Goal: Task Accomplishment & Management: Manage account settings

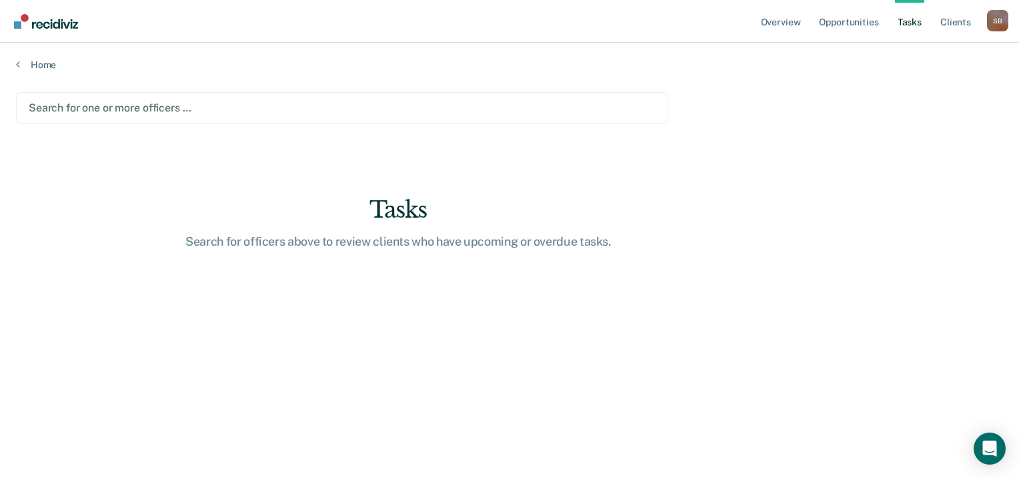
click at [226, 104] on div at bounding box center [342, 107] width 627 height 15
click at [186, 109] on div at bounding box center [342, 107] width 627 height 15
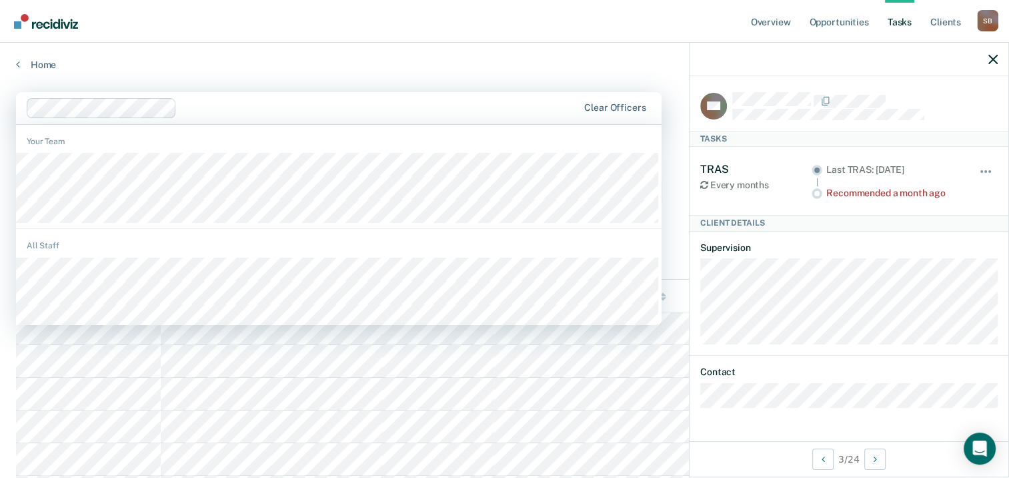
click at [361, 100] on div at bounding box center [379, 107] width 395 height 15
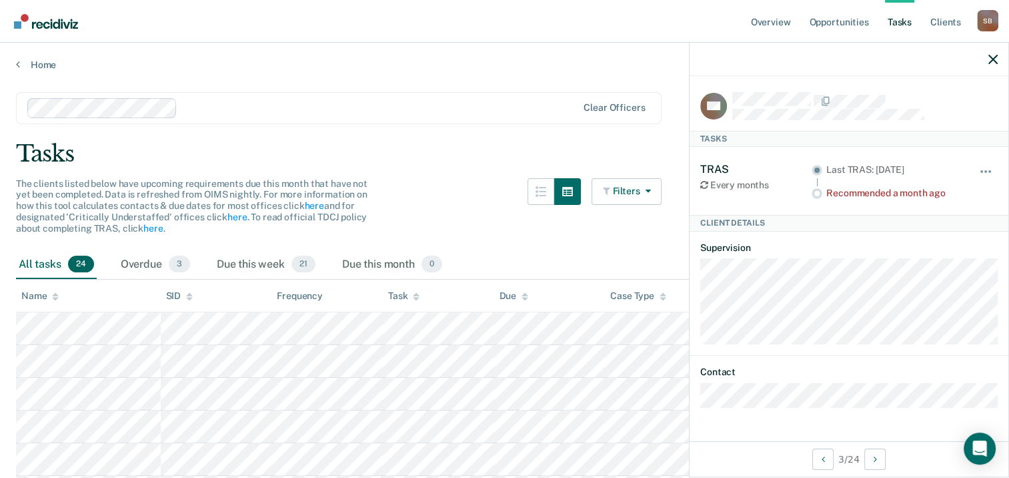
click at [898, 238] on article "AA Tasks TRAS Every months Last TRAS: [DATE] Recommended a month ago Hide from …" at bounding box center [848, 250] width 297 height 316
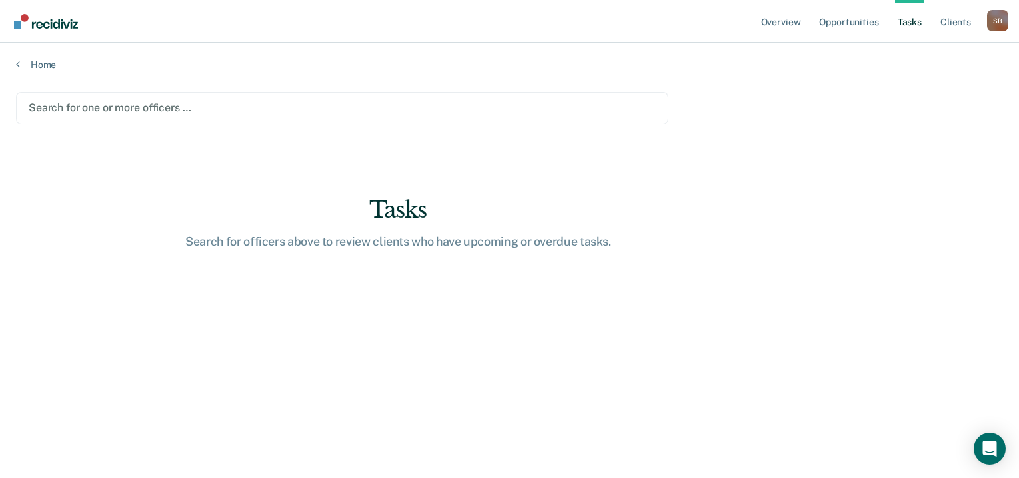
click at [133, 105] on div at bounding box center [342, 107] width 627 height 15
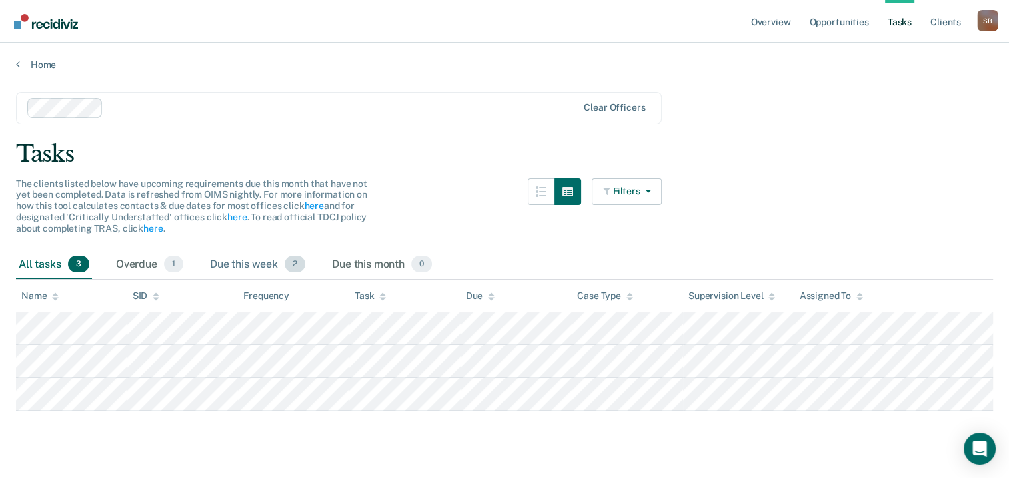
click at [293, 264] on span "2" at bounding box center [295, 263] width 21 height 17
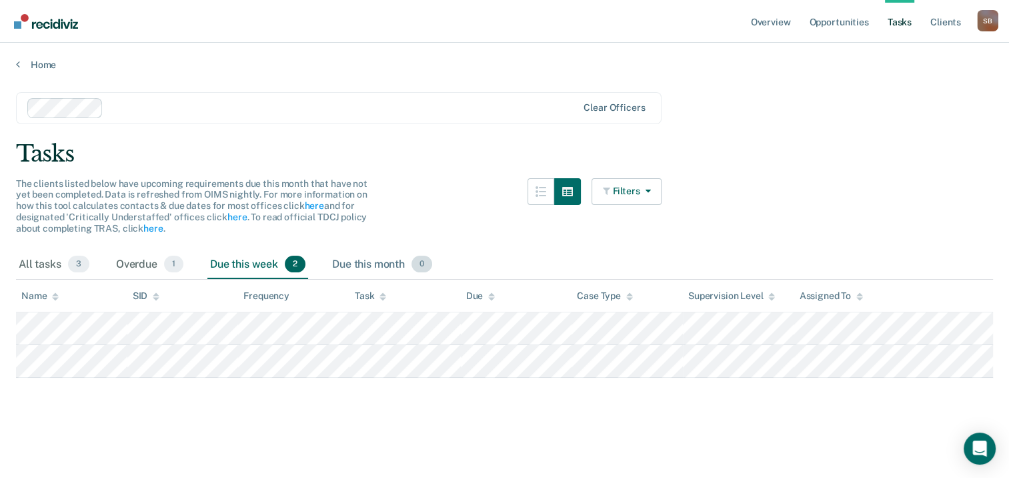
click at [415, 262] on span "0" at bounding box center [421, 263] width 21 height 17
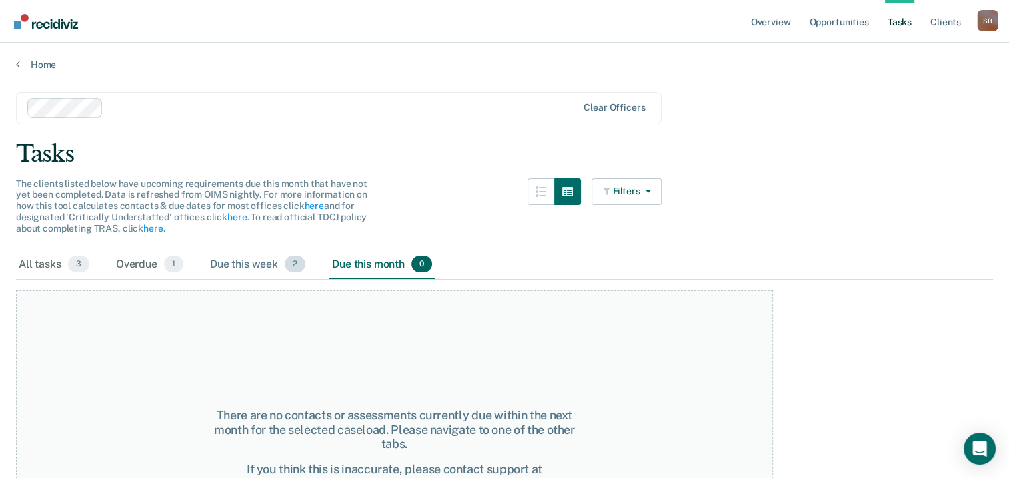
click at [301, 263] on span "2" at bounding box center [295, 263] width 21 height 17
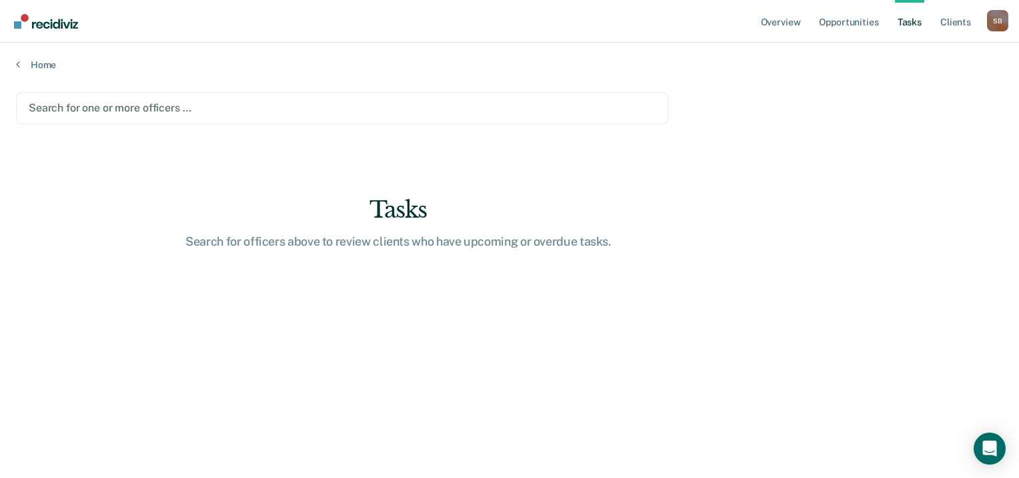
click at [208, 113] on div at bounding box center [342, 107] width 627 height 15
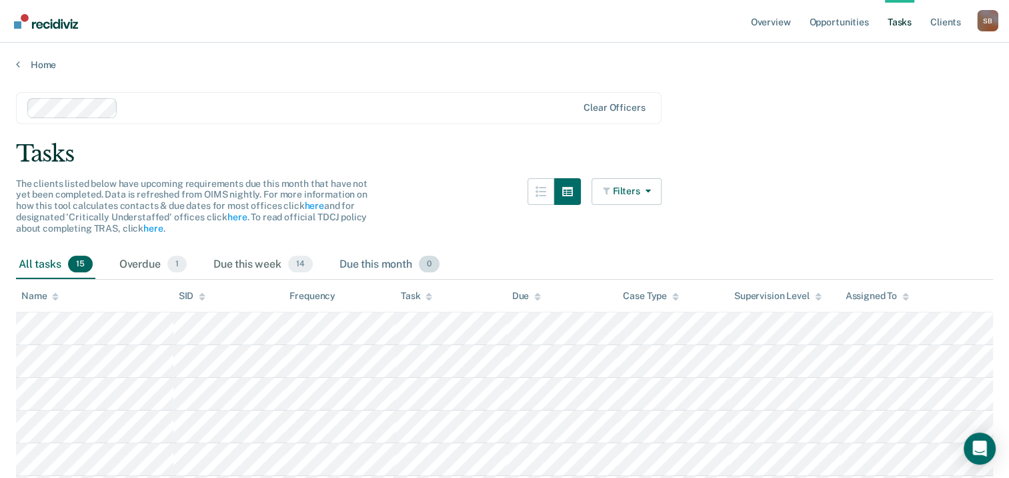
click at [420, 264] on span "0" at bounding box center [429, 263] width 21 height 17
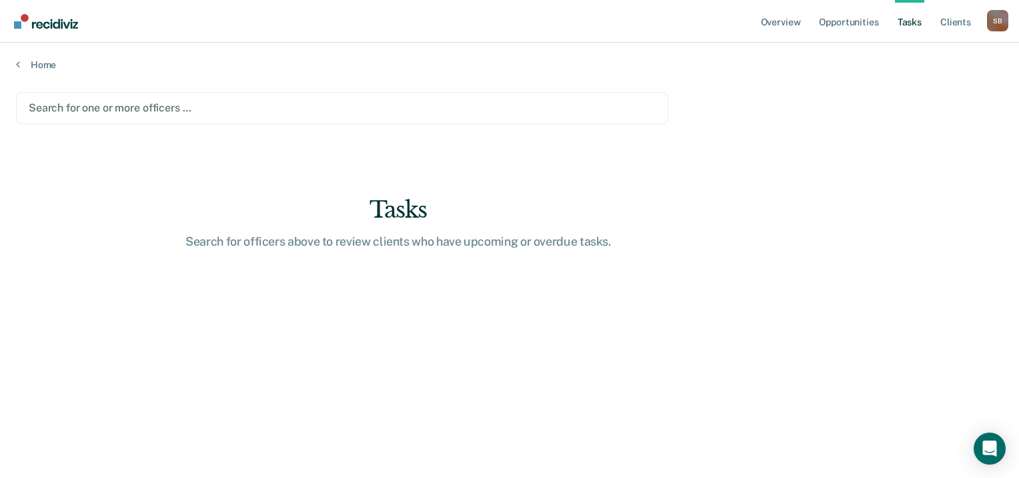
click at [117, 107] on div at bounding box center [342, 107] width 627 height 15
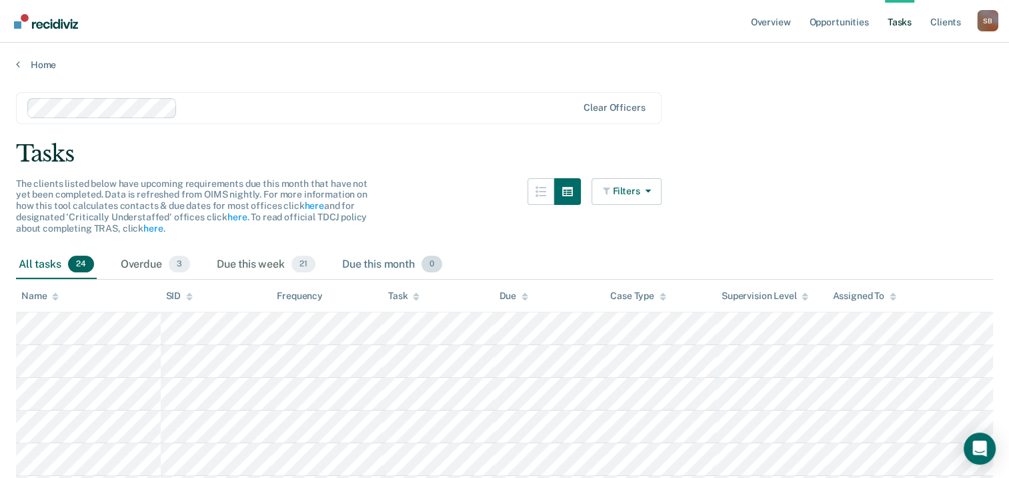
click at [429, 263] on span "0" at bounding box center [431, 263] width 21 height 17
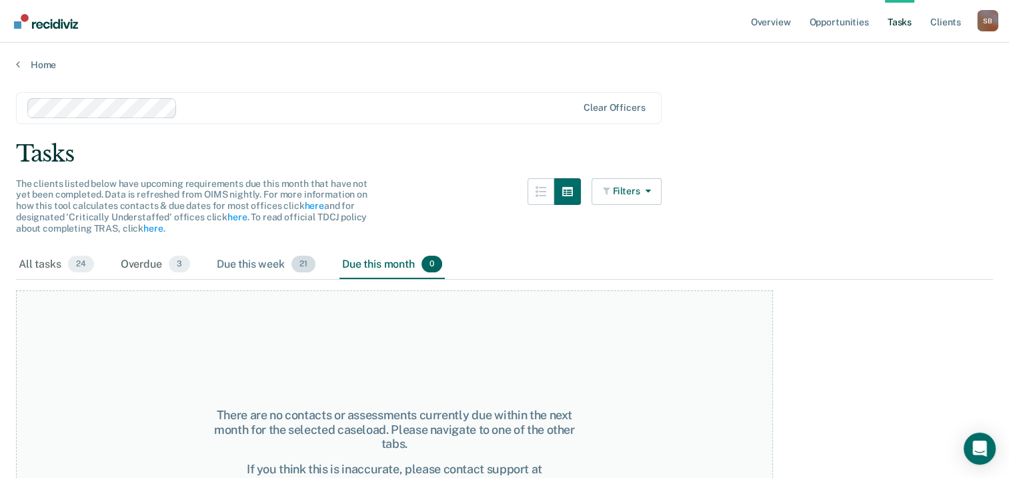
click at [304, 259] on span "21" at bounding box center [303, 263] width 24 height 17
